Goal: Task Accomplishment & Management: Use online tool/utility

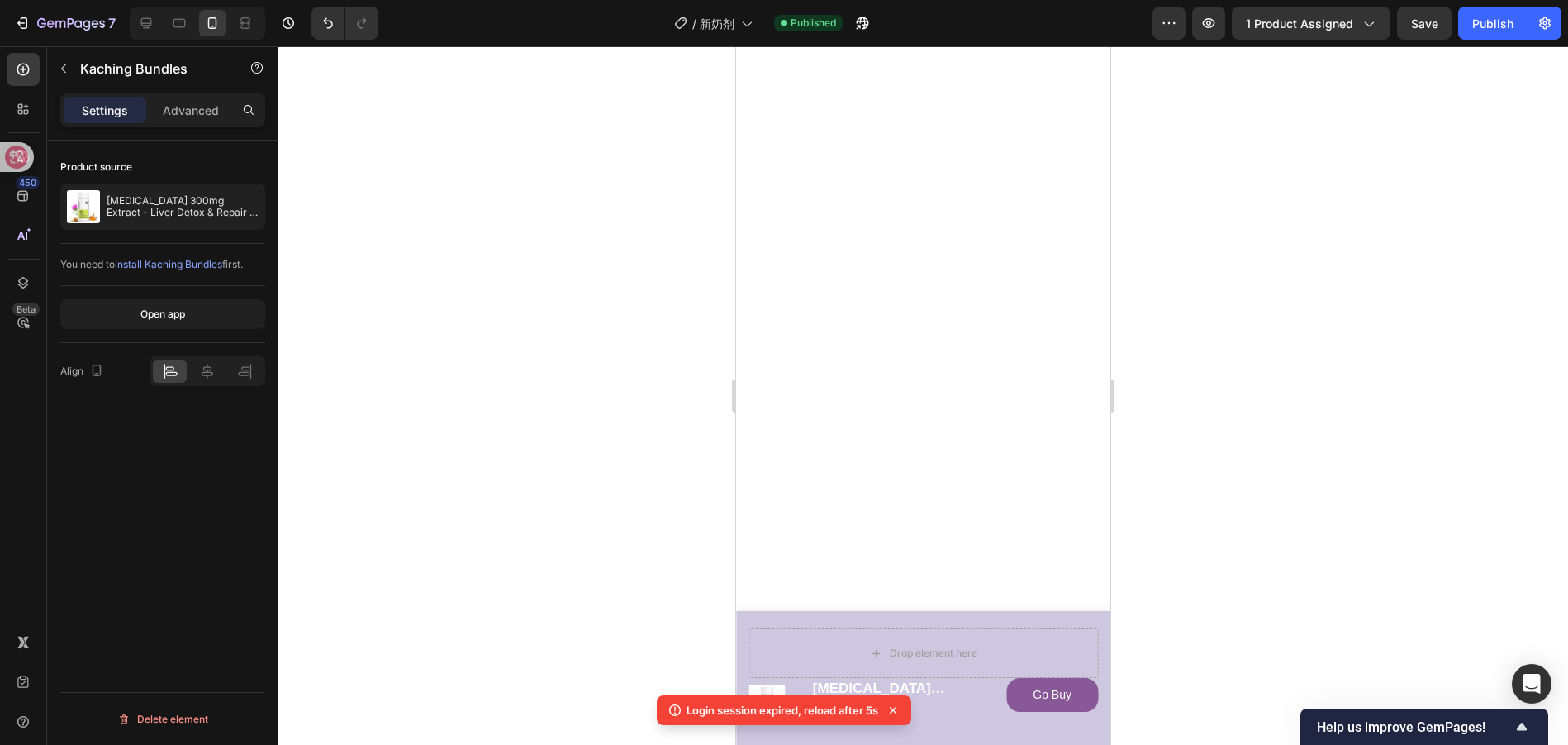
scroll to position [2953, 0]
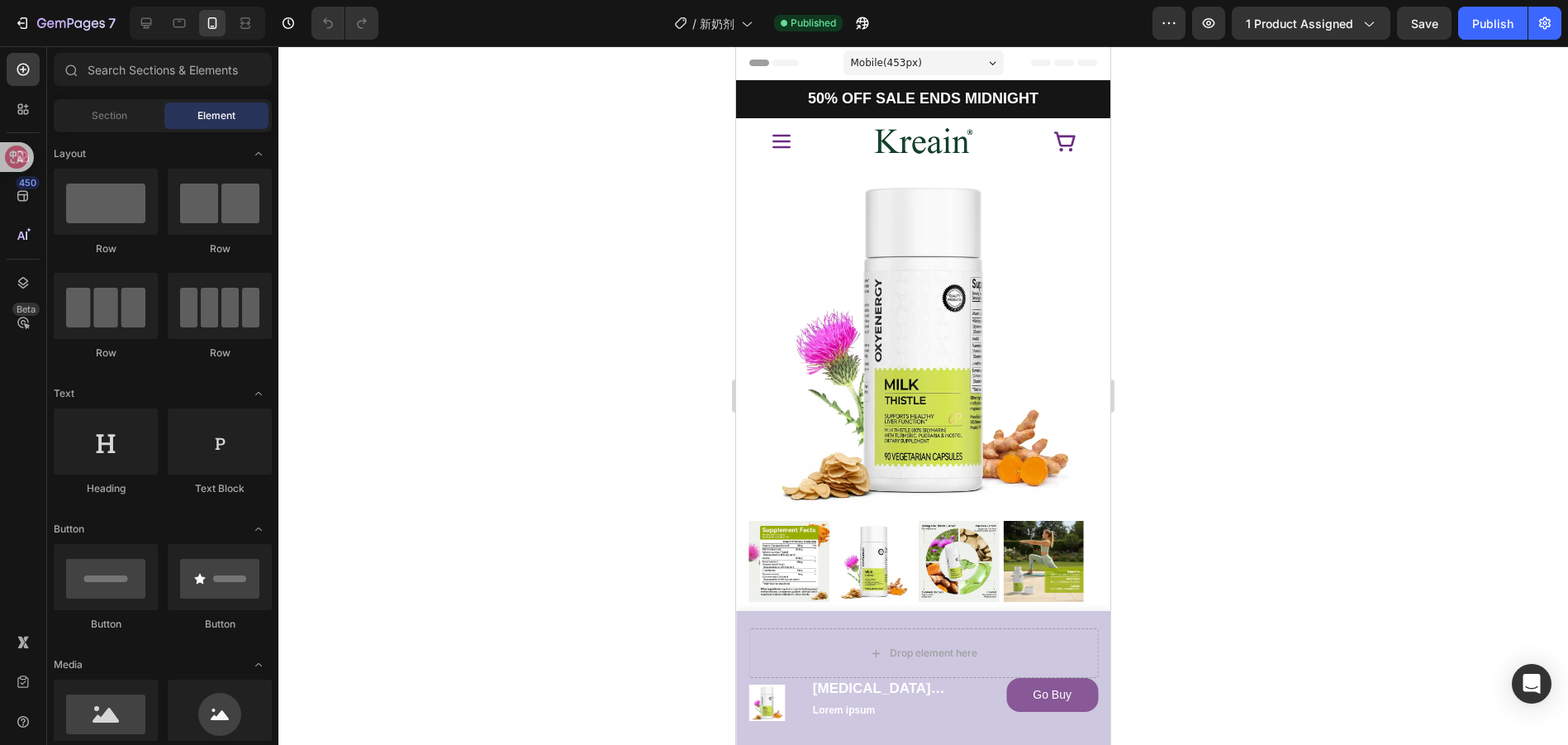
click at [762, 62] on div "Header" at bounding box center [777, 63] width 61 height 20
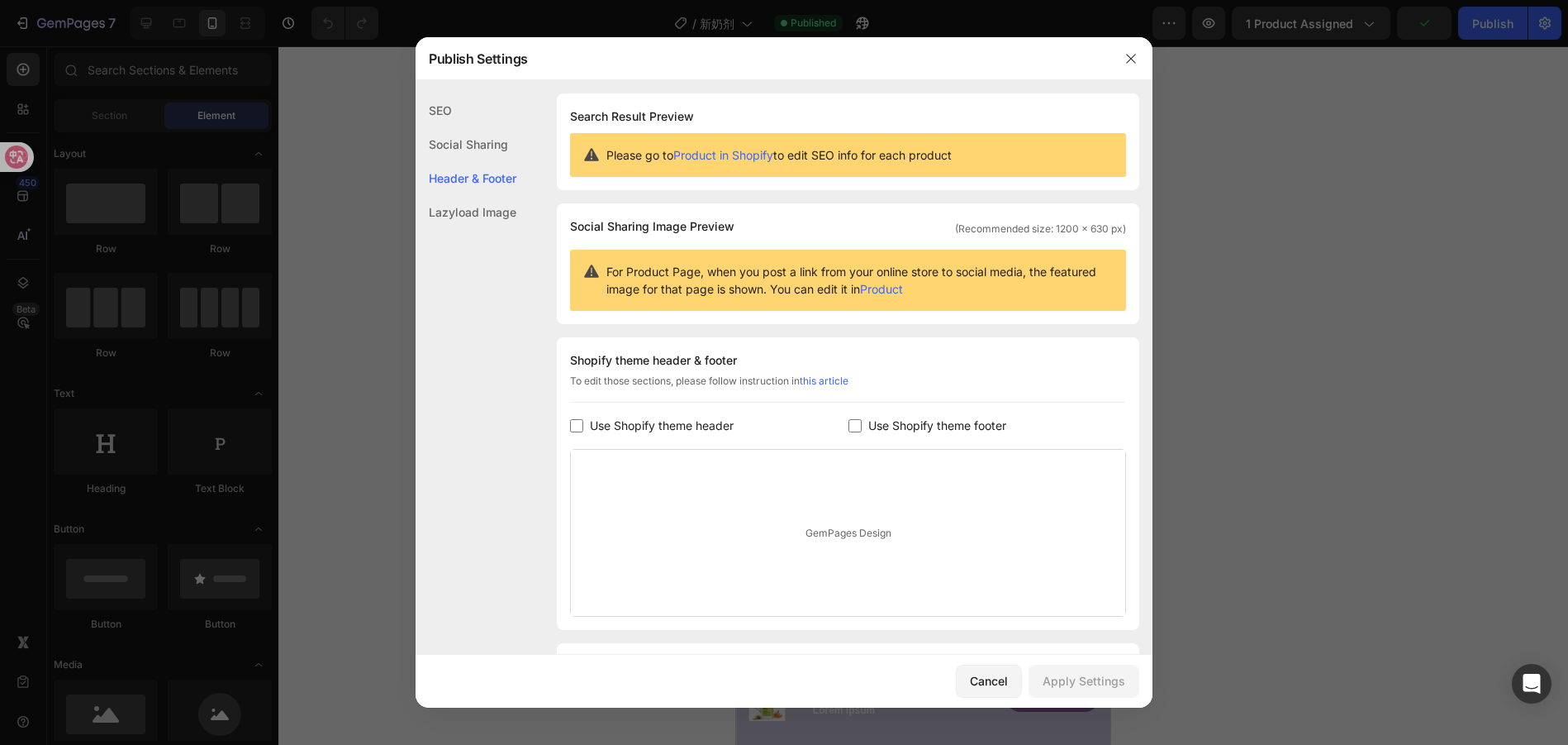
scroll to position [97, 0]
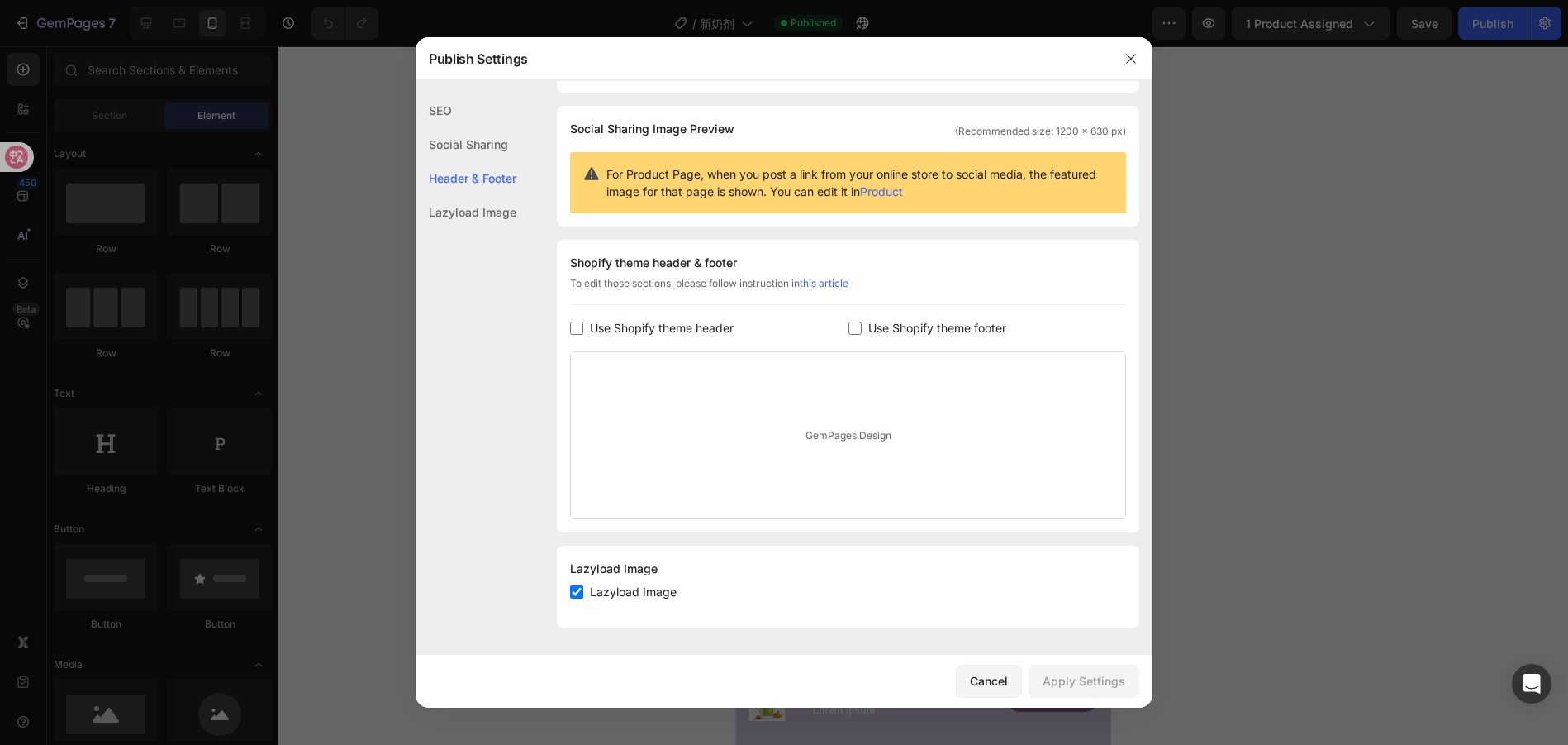
click at [849, 333] on input "checkbox" at bounding box center [855, 329] width 13 height 13
checkbox input "true"
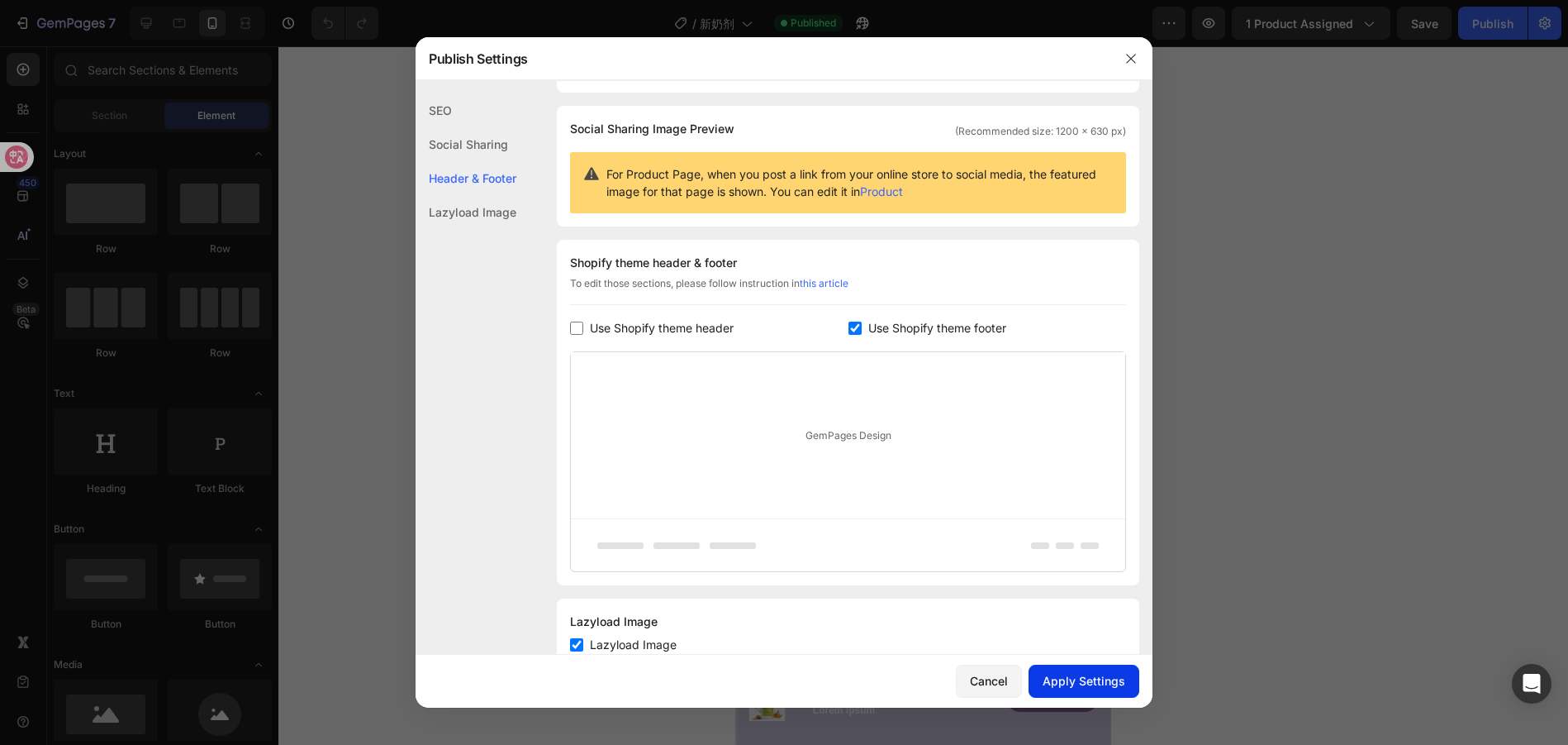
click at [1113, 689] on div "Apply Settings" at bounding box center [1084, 680] width 82 height 18
click at [1130, 53] on icon "button" at bounding box center [1131, 59] width 13 height 13
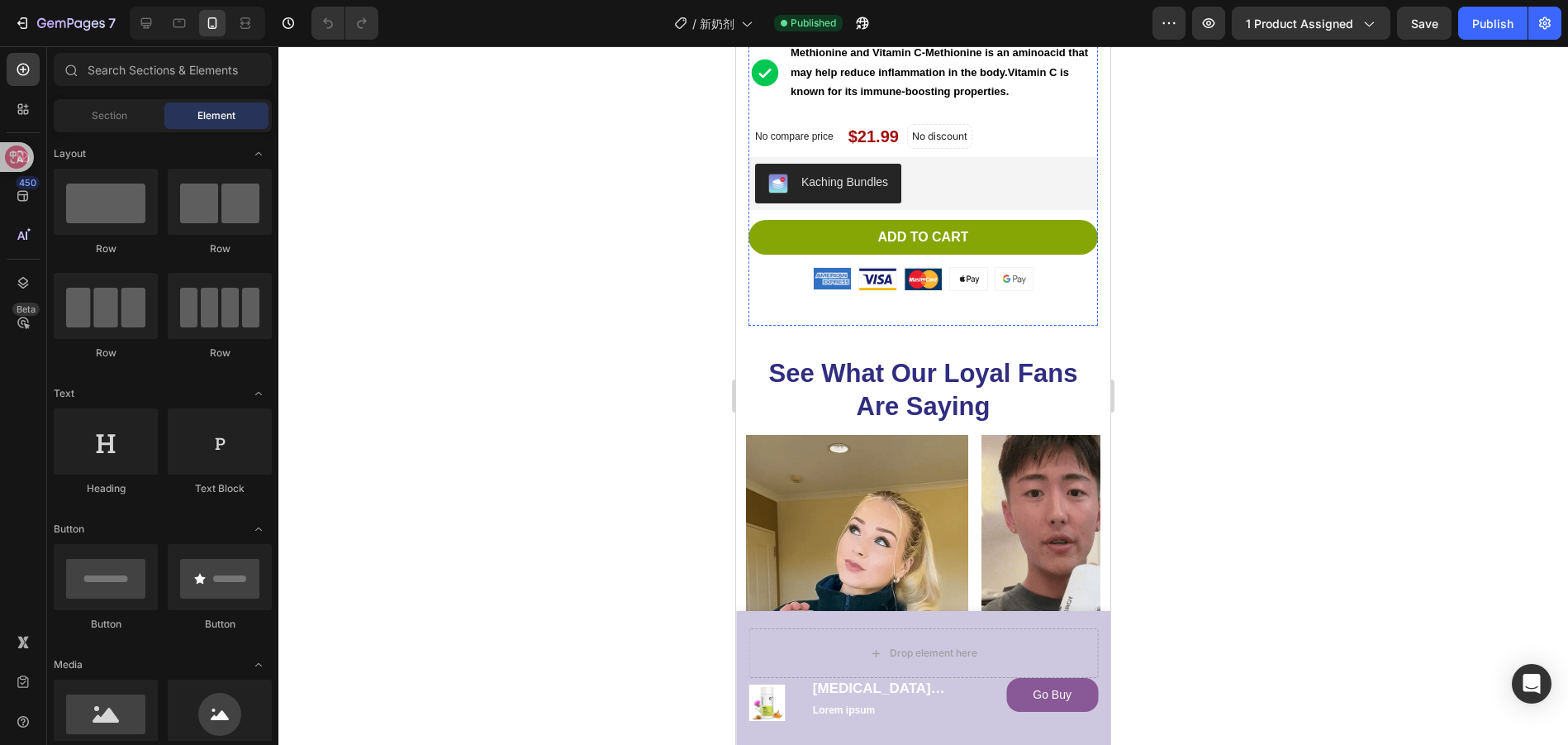
scroll to position [971, 0]
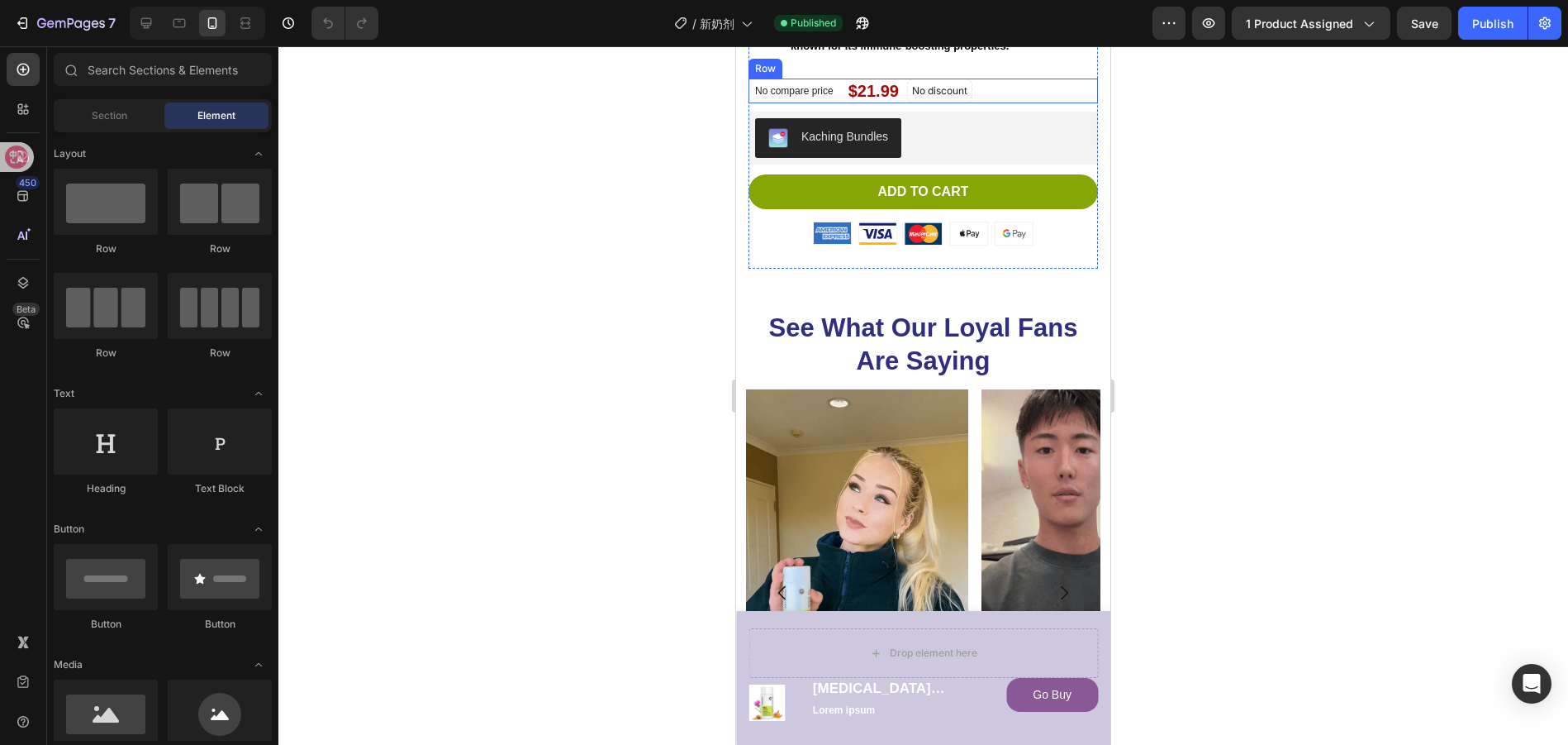
click at [1015, 103] on div "No compare price Product Price $21.99 Product Price Product Price No discount N…" at bounding box center [923, 91] width 350 height 24
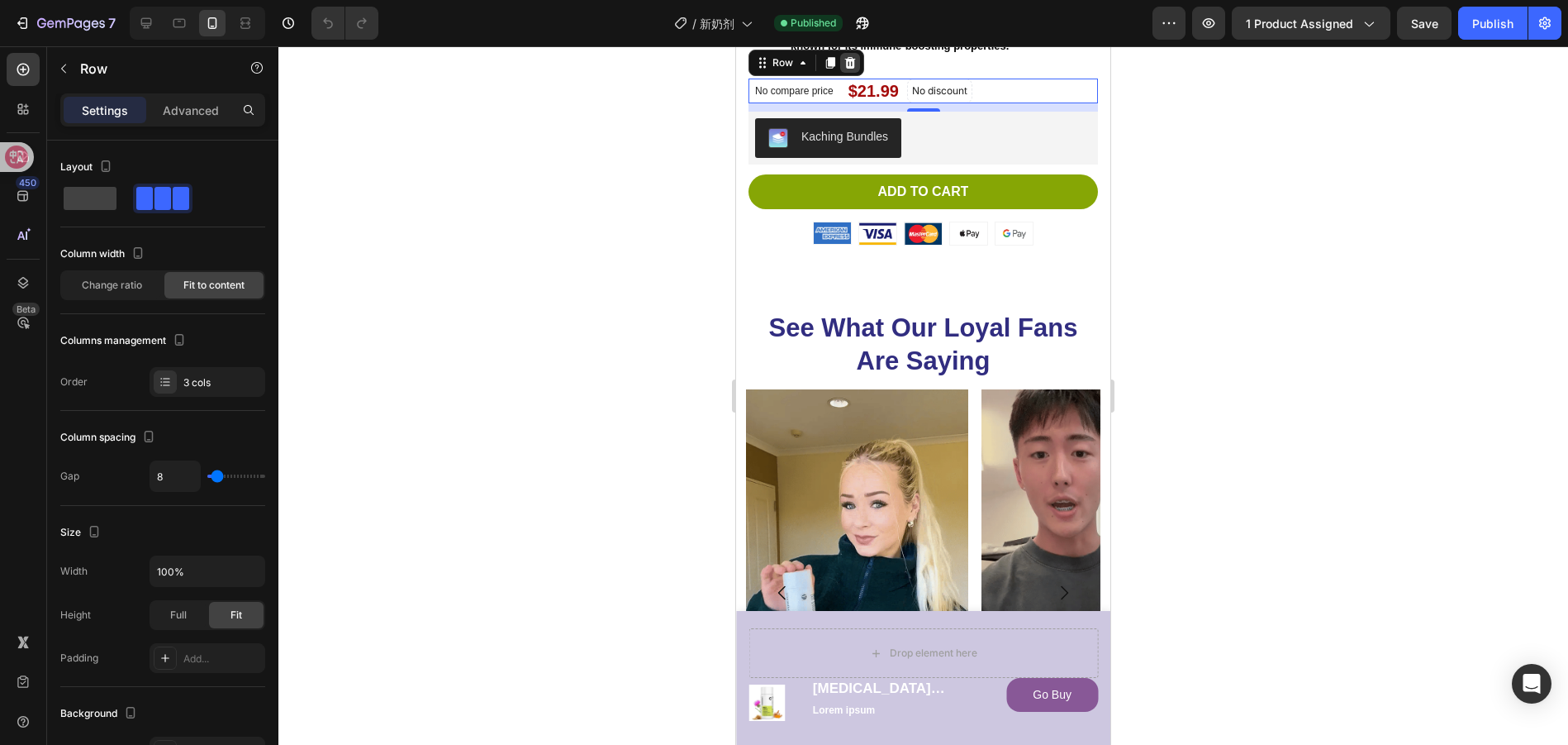
click at [851, 69] on icon at bounding box center [850, 63] width 13 height 13
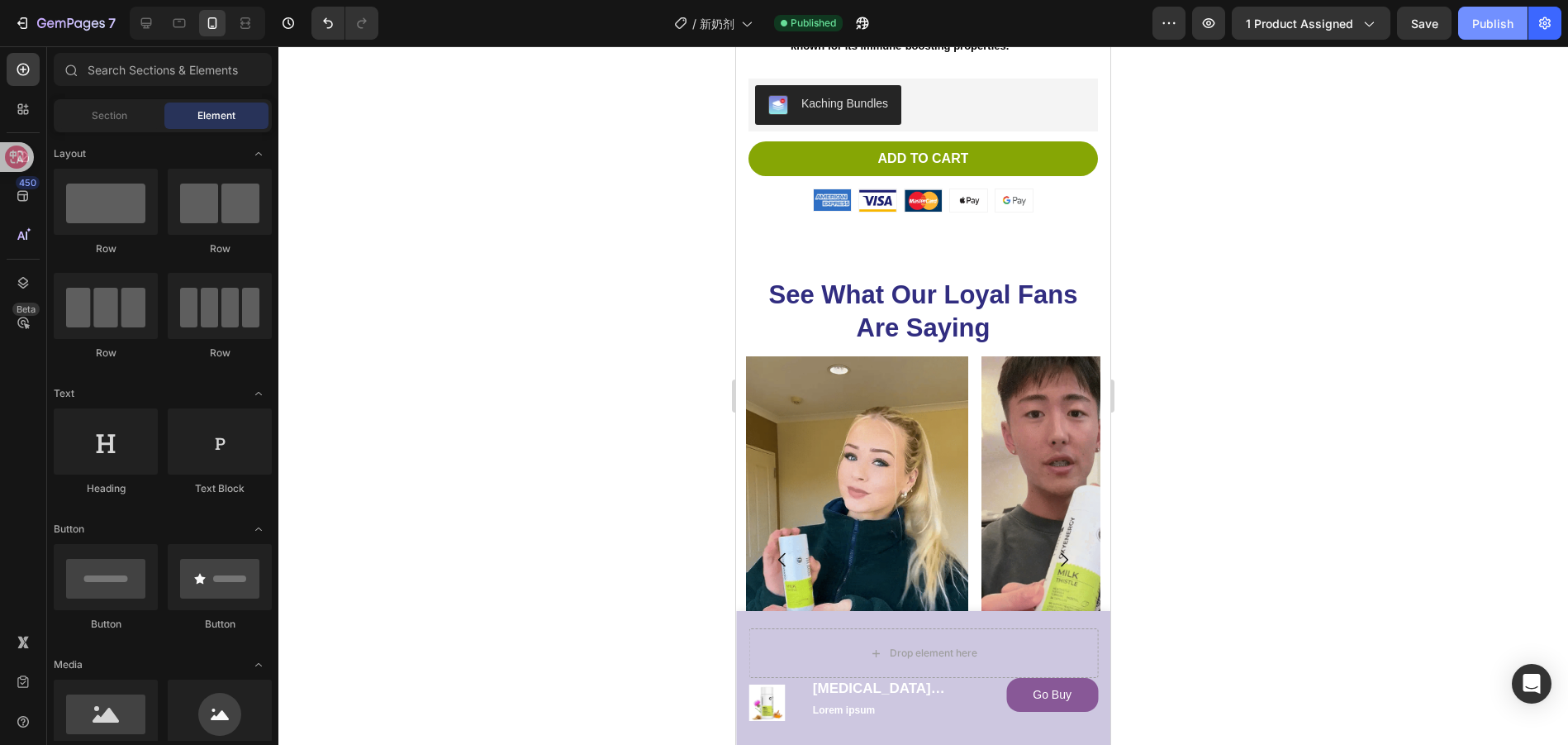
click at [1488, 32] on div "Publish" at bounding box center [1493, 23] width 41 height 18
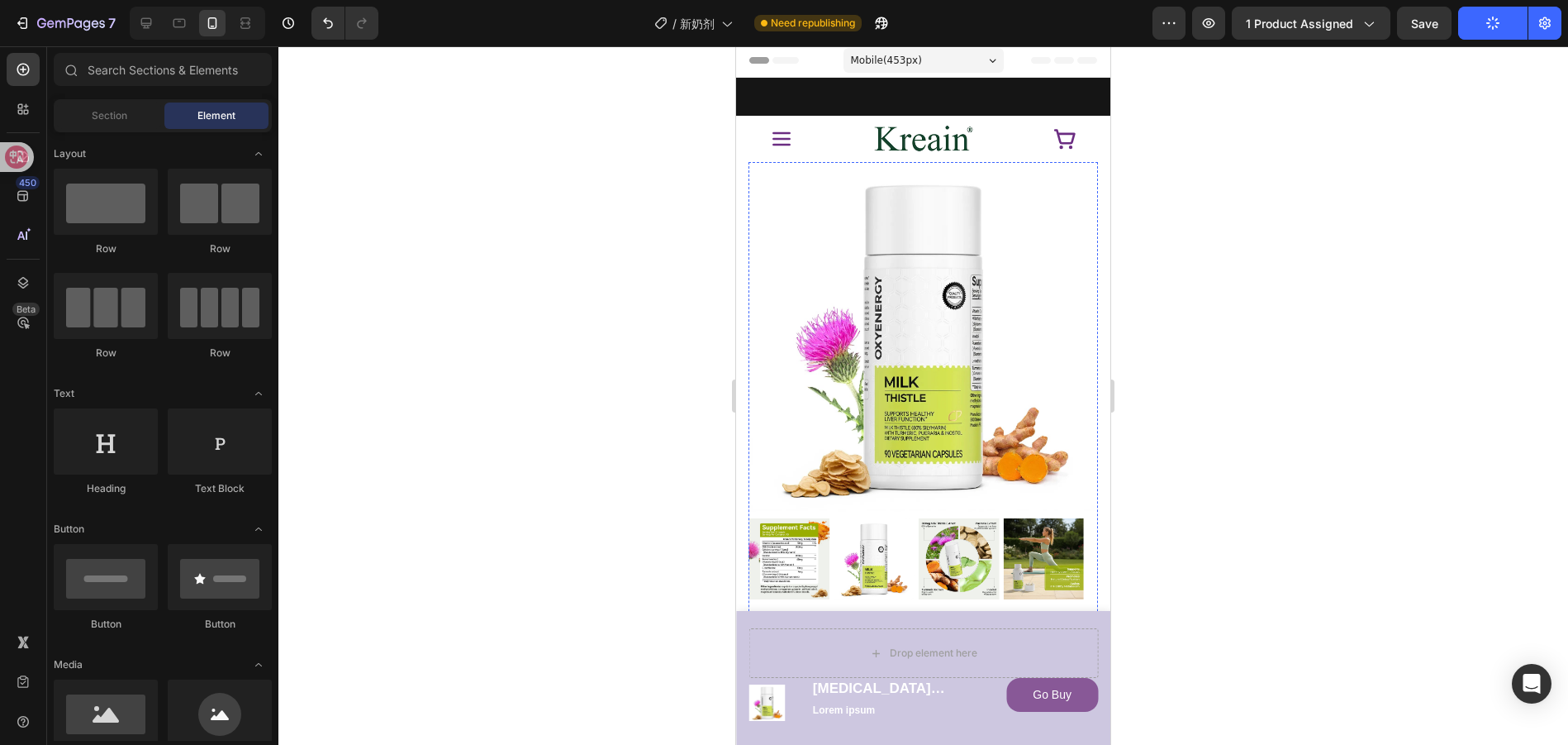
scroll to position [0, 0]
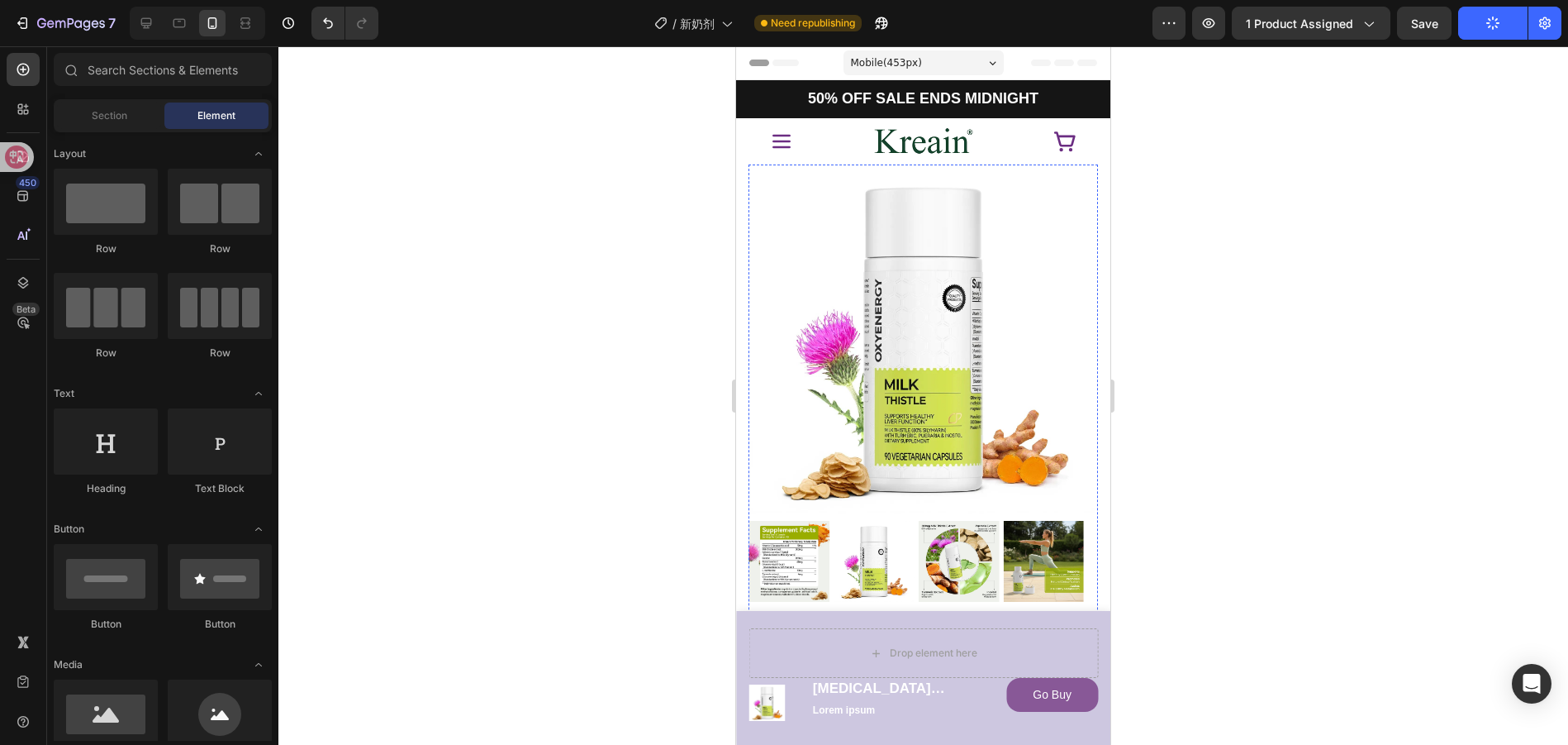
click at [433, 457] on div at bounding box center [923, 395] width 1290 height 698
